Goal: Task Accomplishment & Management: Use online tool/utility

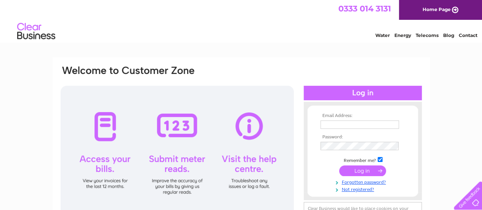
type input "[PERSON_NAME][EMAIL_ADDRESS][DOMAIN_NAME]"
click at [357, 170] on input "submit" at bounding box center [362, 170] width 47 height 11
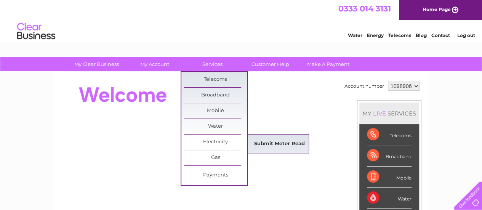
click at [265, 145] on link "Submit Meter Read" at bounding box center [279, 143] width 63 height 15
